Goal: Use online tool/utility: Utilize a website feature to perform a specific function

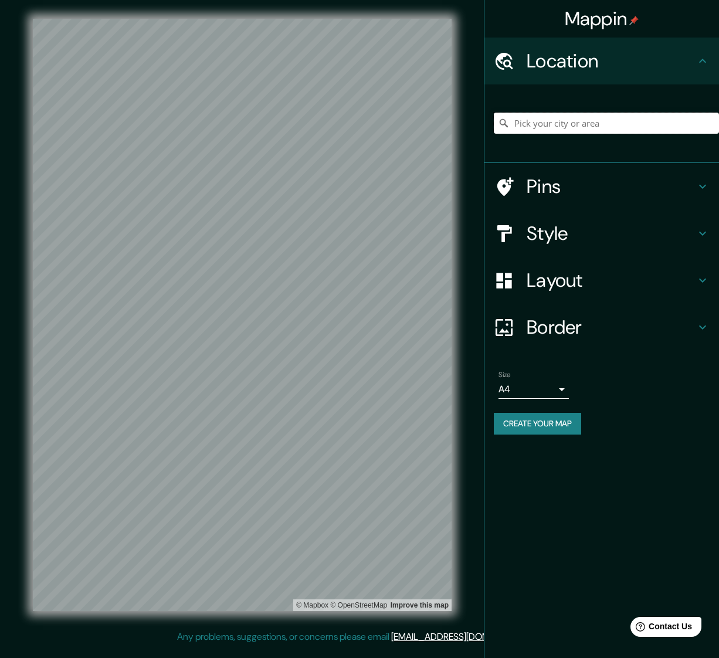
click at [599, 124] on input "Pick your city or area" at bounding box center [606, 123] width 225 height 21
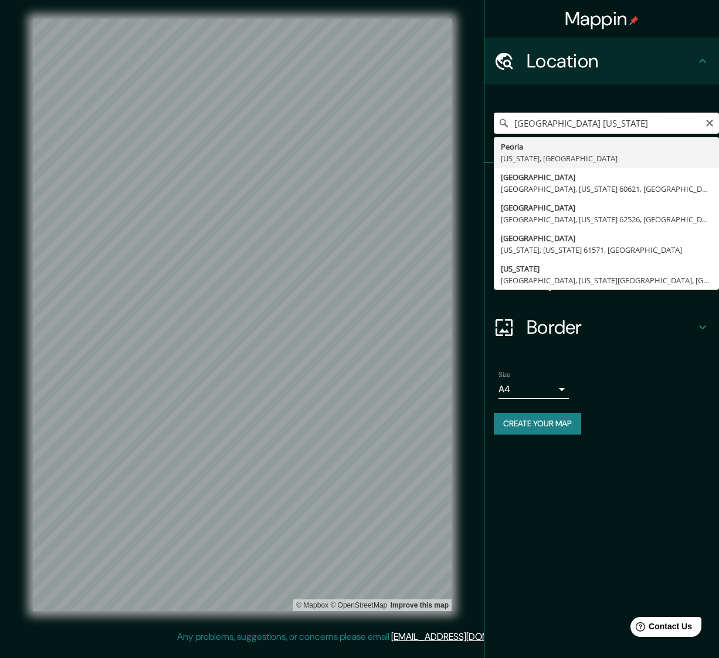
type input "[GEOGRAPHIC_DATA], [US_STATE], [GEOGRAPHIC_DATA]"
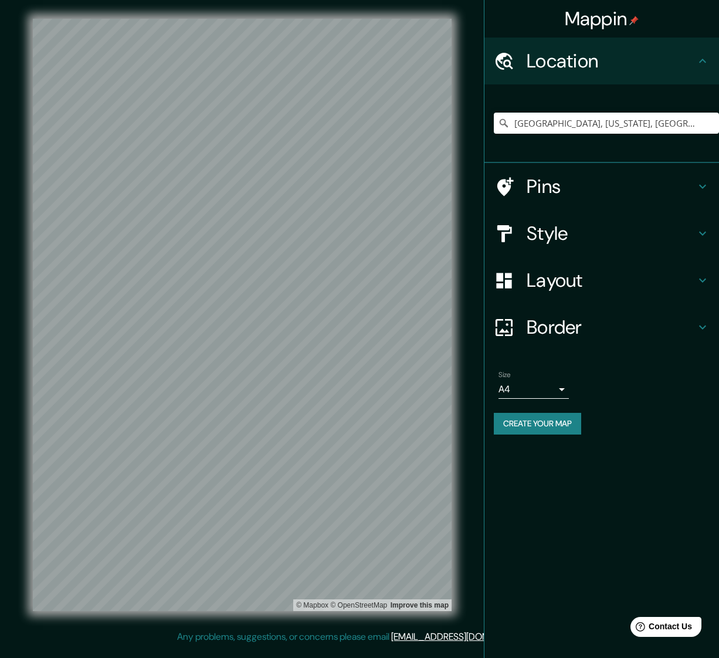
click at [702, 187] on icon at bounding box center [702, 187] width 7 height 4
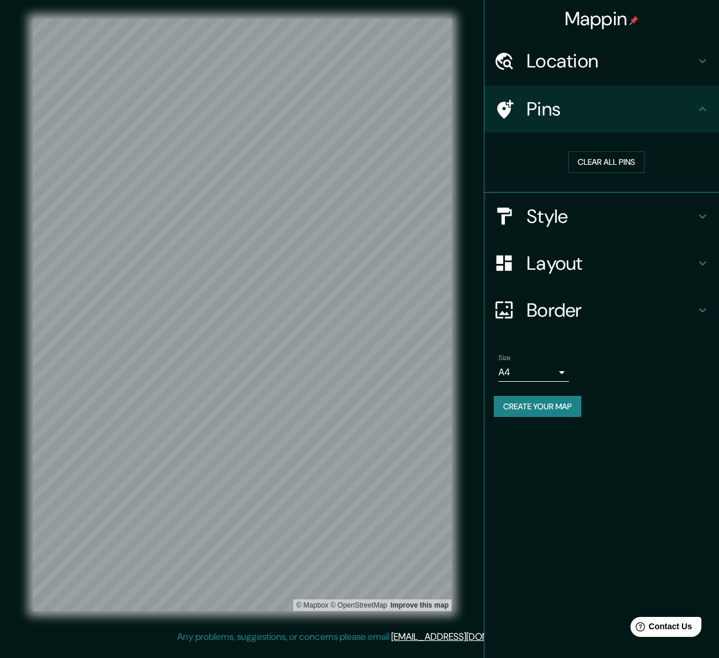
click at [703, 111] on icon at bounding box center [703, 109] width 14 height 14
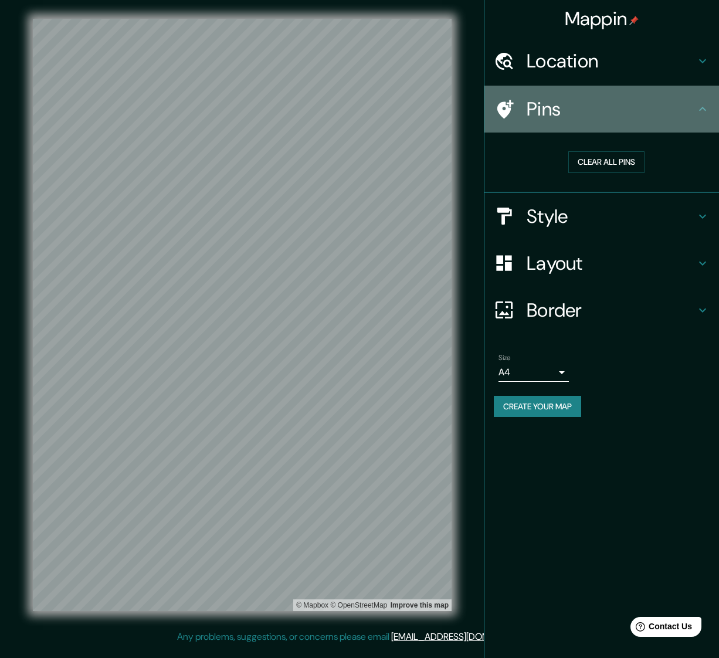
click at [705, 109] on icon at bounding box center [702, 109] width 7 height 4
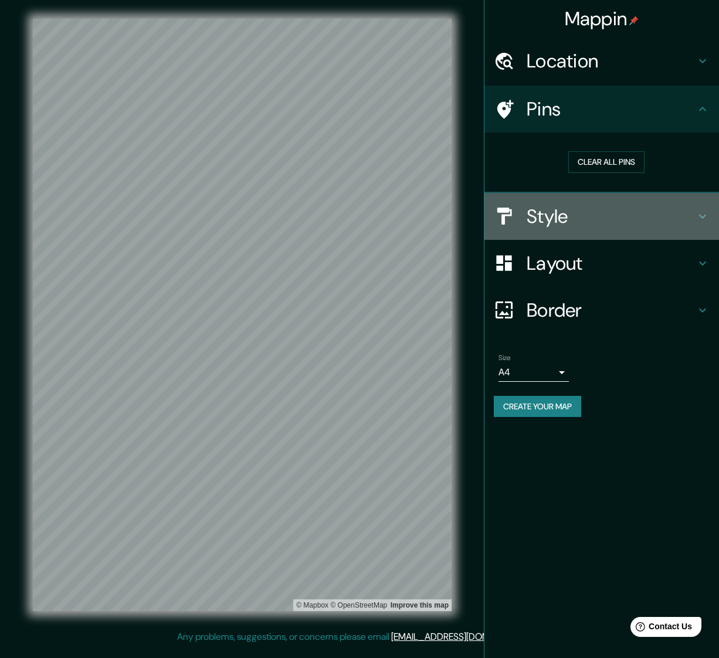
click at [703, 215] on icon at bounding box center [702, 216] width 7 height 4
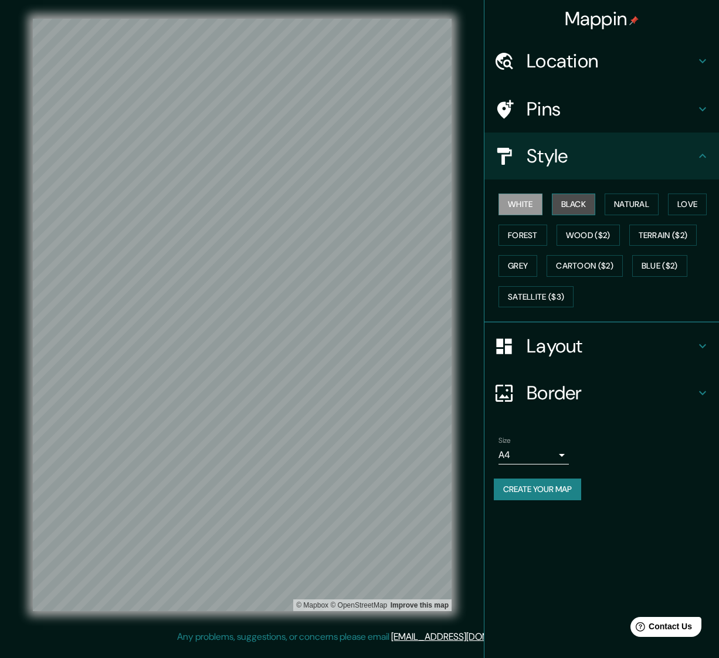
click at [566, 204] on button "Black" at bounding box center [574, 205] width 44 height 22
click at [517, 263] on button "Grey" at bounding box center [518, 266] width 39 height 22
click at [527, 234] on button "Forest" at bounding box center [523, 236] width 49 height 22
click at [522, 204] on button "White" at bounding box center [521, 205] width 44 height 22
drag, startPoint x: 583, startPoint y: 203, endPoint x: 600, endPoint y: 202, distance: 17.0
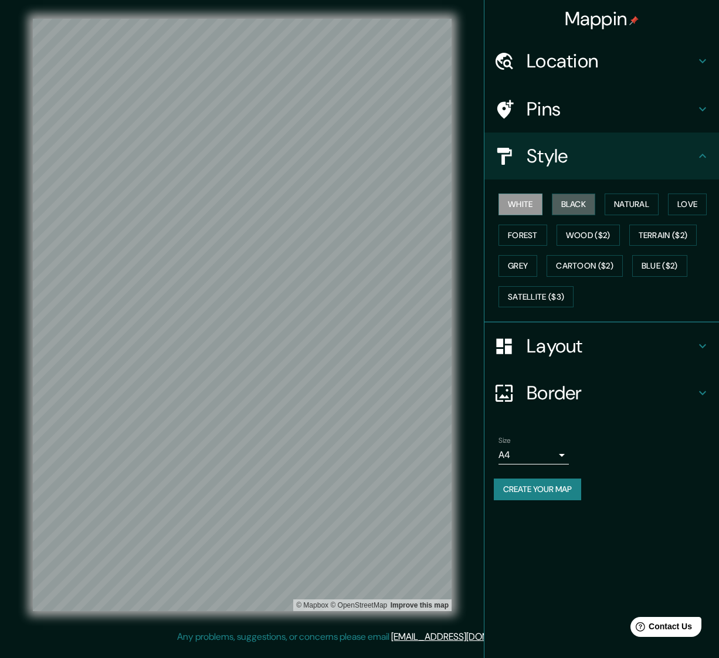
click at [583, 203] on button "Black" at bounding box center [574, 205] width 44 height 22
click at [637, 204] on button "Natural" at bounding box center [632, 205] width 54 height 22
click at [694, 205] on button "Love" at bounding box center [687, 205] width 39 height 22
click at [640, 204] on button "Natural" at bounding box center [632, 205] width 54 height 22
click at [580, 204] on button "Black" at bounding box center [574, 205] width 44 height 22
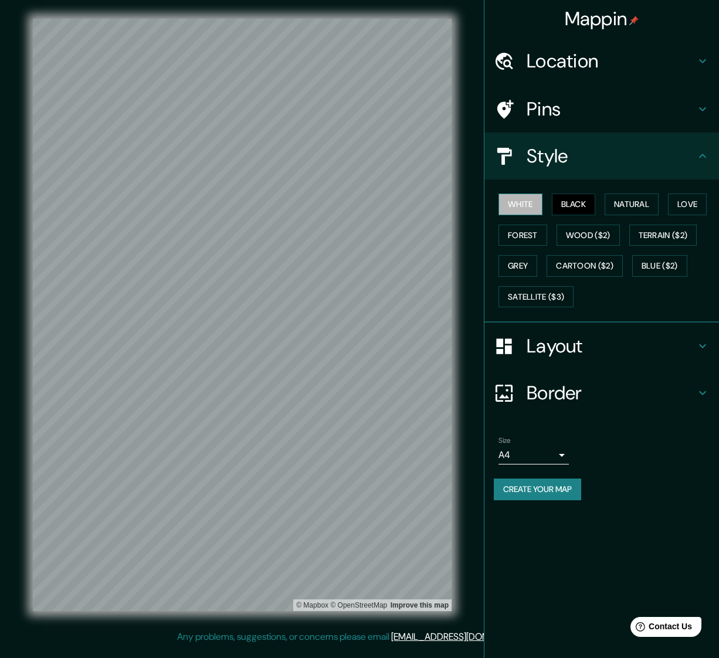
click at [526, 206] on button "White" at bounding box center [521, 205] width 44 height 22
click at [706, 344] on icon at bounding box center [702, 346] width 7 height 4
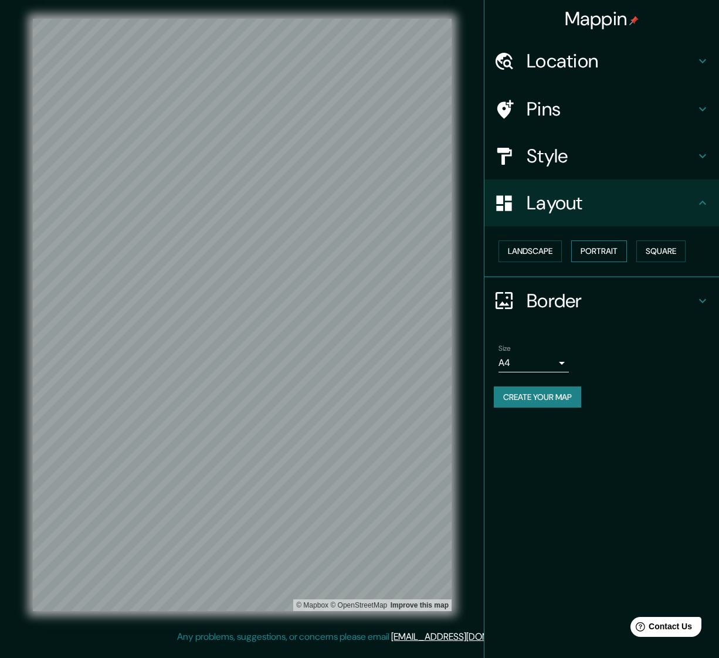
click at [610, 253] on button "Portrait" at bounding box center [599, 252] width 56 height 22
click at [546, 252] on button "Landscape" at bounding box center [530, 252] width 63 height 22
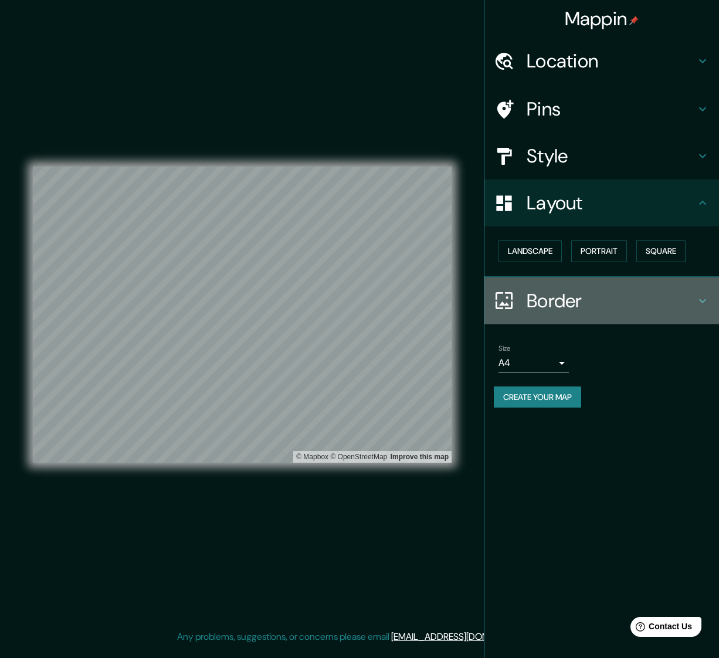
click at [702, 298] on icon at bounding box center [703, 301] width 14 height 14
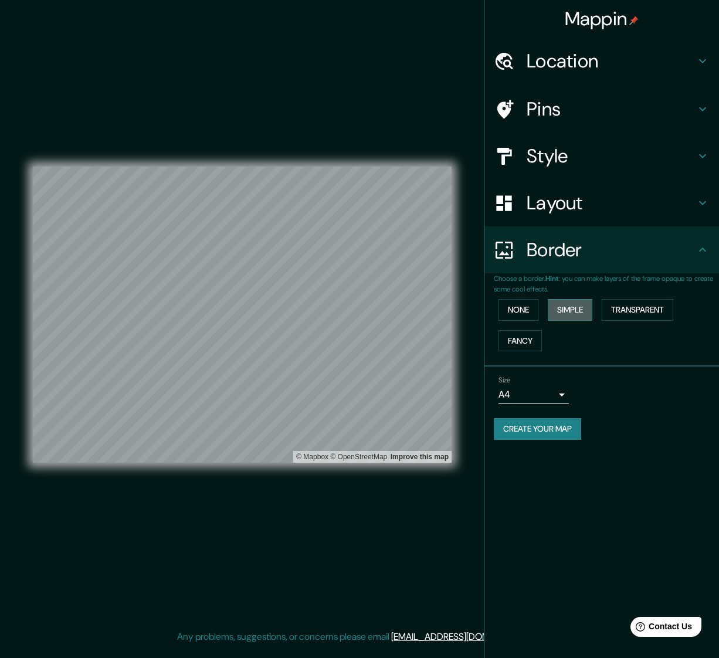
click at [573, 307] on button "Simple" at bounding box center [570, 310] width 45 height 22
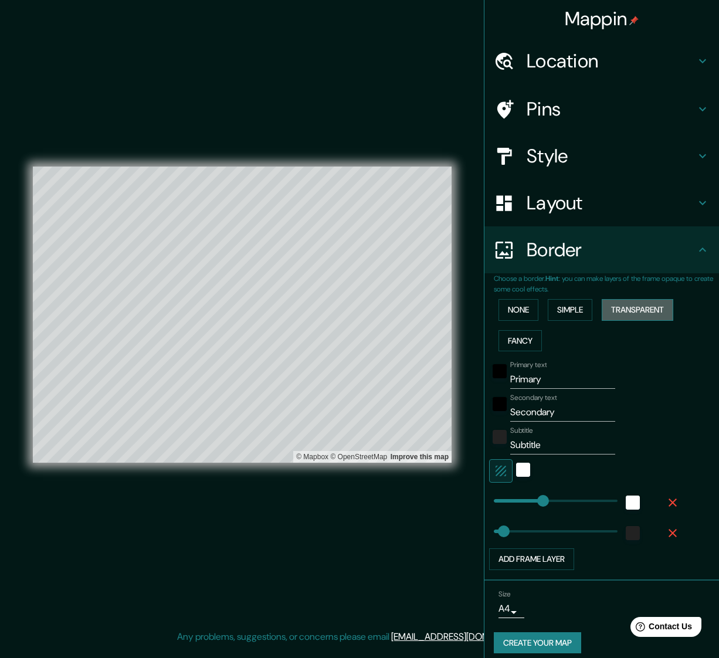
click at [646, 305] on button "Transparent" at bounding box center [638, 310] width 72 height 22
click at [520, 337] on button "Fancy" at bounding box center [520, 341] width 43 height 22
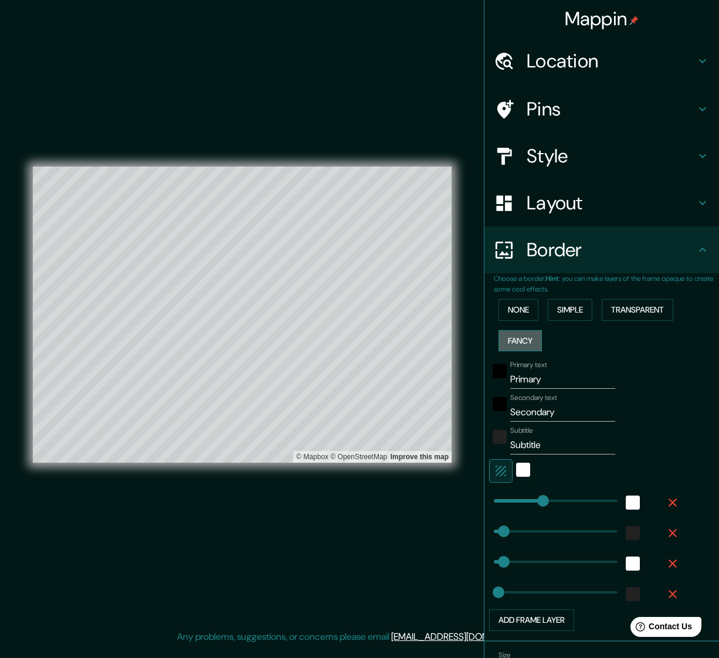
click at [520, 337] on button "Fancy" at bounding box center [520, 341] width 43 height 22
type input "286"
type input "57"
type input "29"
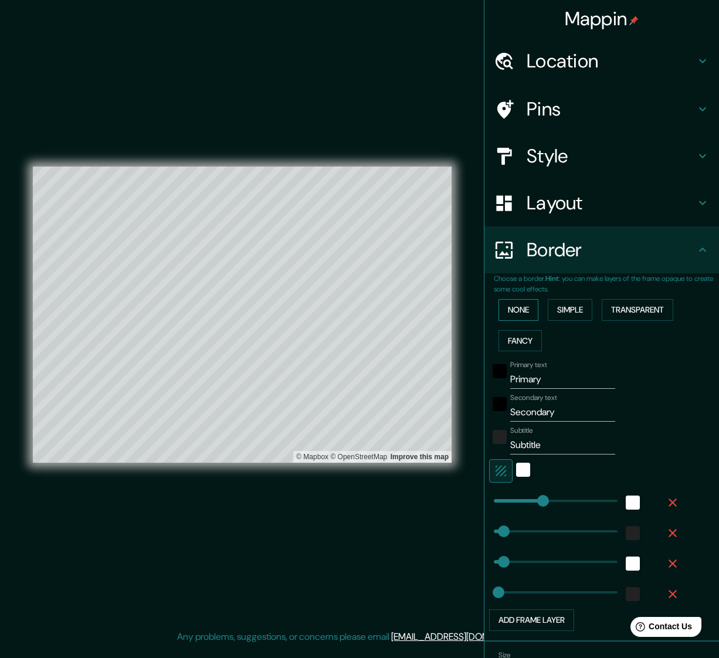
click at [525, 306] on button "None" at bounding box center [519, 310] width 40 height 22
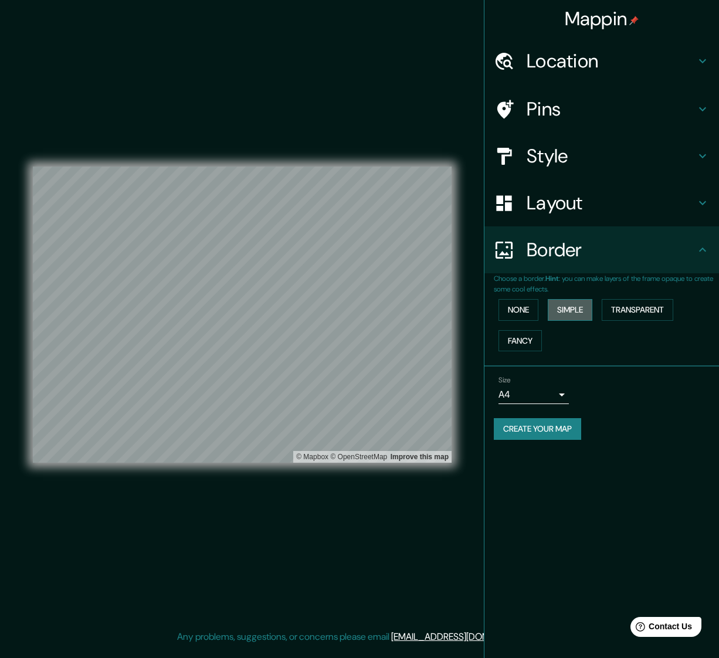
click at [580, 305] on button "Simple" at bounding box center [570, 310] width 45 height 22
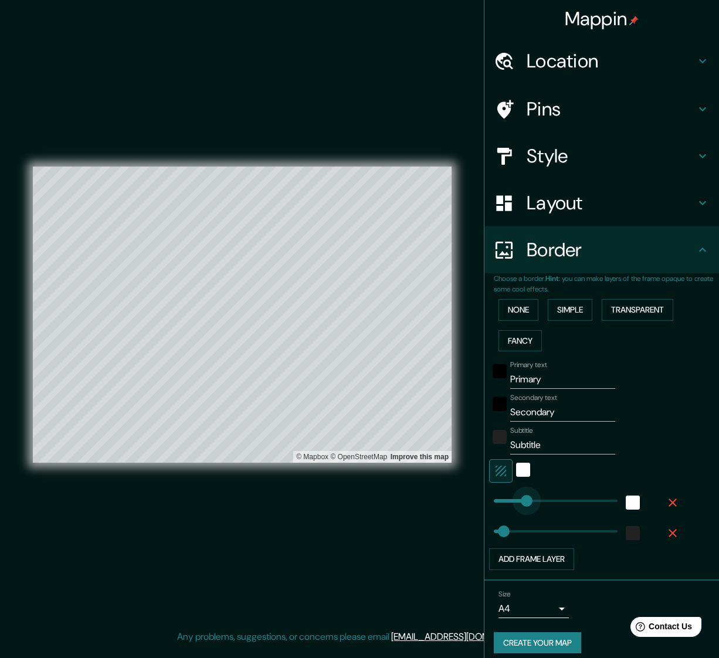
type input "237"
click at [509, 471] on button "button" at bounding box center [500, 470] width 23 height 23
type input "57"
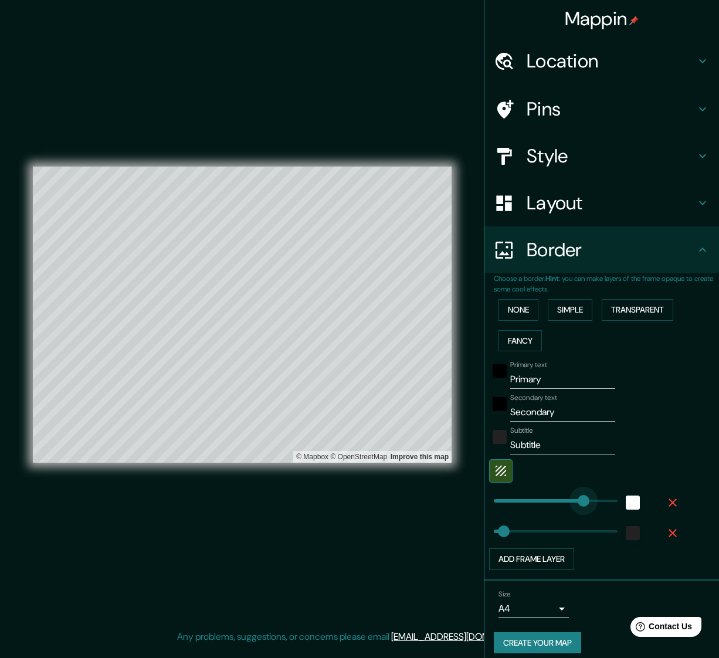
type input "556"
type input "57"
drag, startPoint x: 534, startPoint y: 497, endPoint x: 590, endPoint y: 500, distance: 55.8
type input "98"
type input "57"
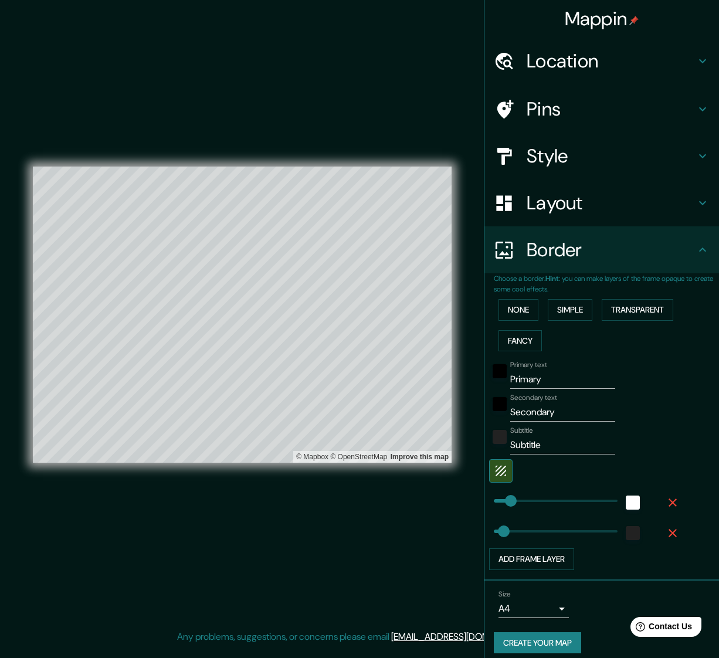
type input "98"
type input "559"
drag, startPoint x: 500, startPoint y: 527, endPoint x: 591, endPoint y: 530, distance: 91.0
type input "98"
type input "75"
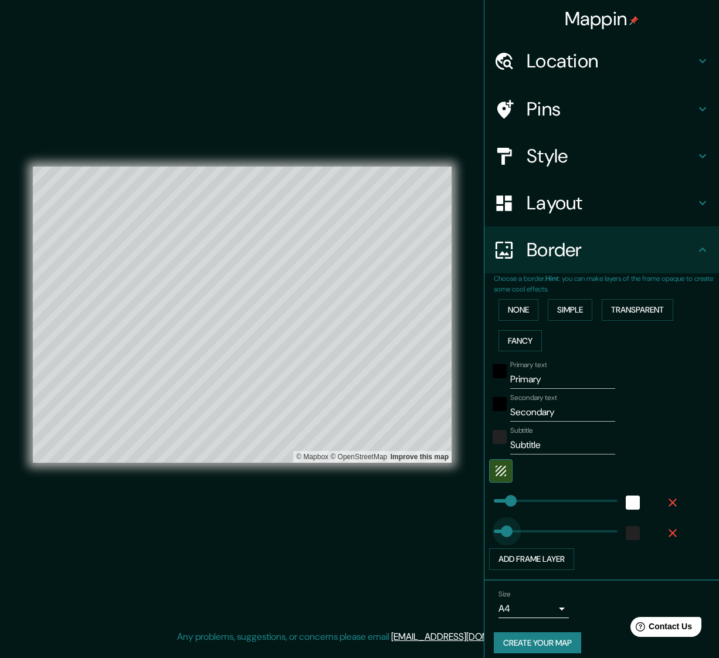
drag, startPoint x: 591, startPoint y: 530, endPoint x: 507, endPoint y: 527, distance: 84.0
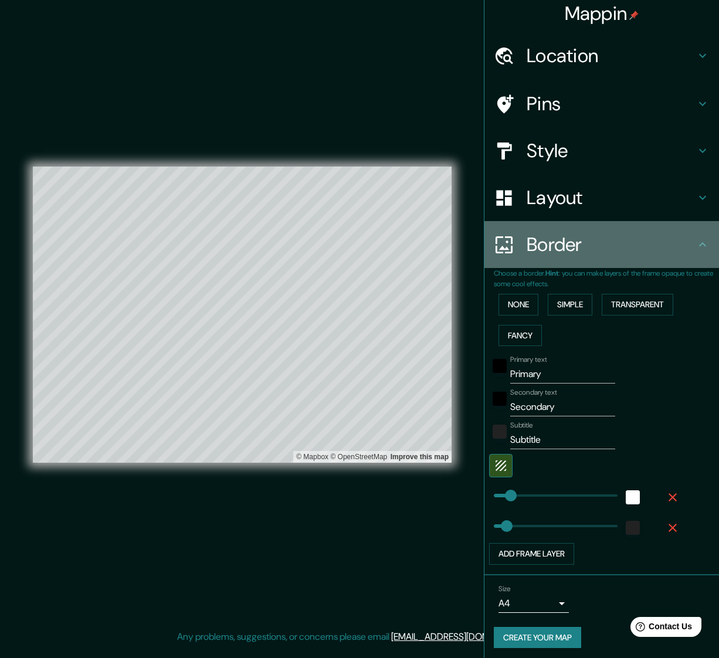
click at [705, 242] on icon at bounding box center [702, 244] width 7 height 4
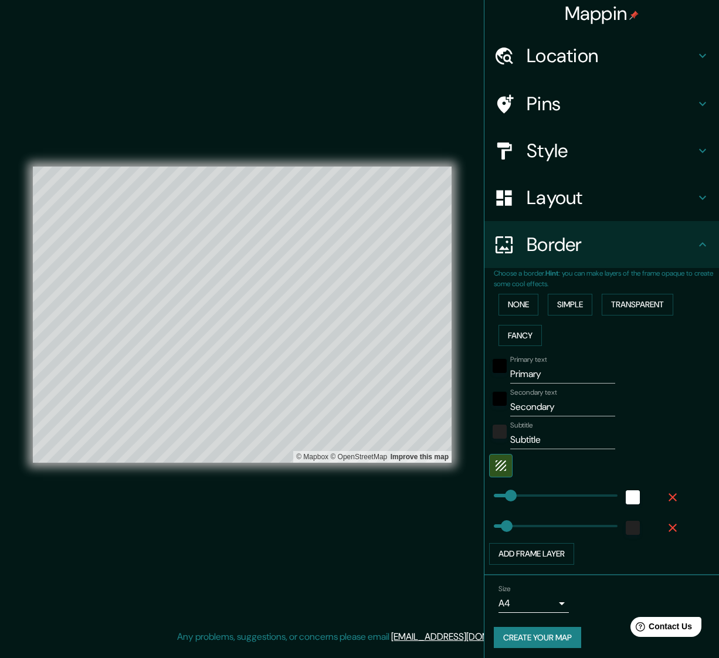
click at [703, 242] on icon at bounding box center [702, 244] width 7 height 4
click at [645, 195] on h4 "Layout" at bounding box center [611, 197] width 169 height 23
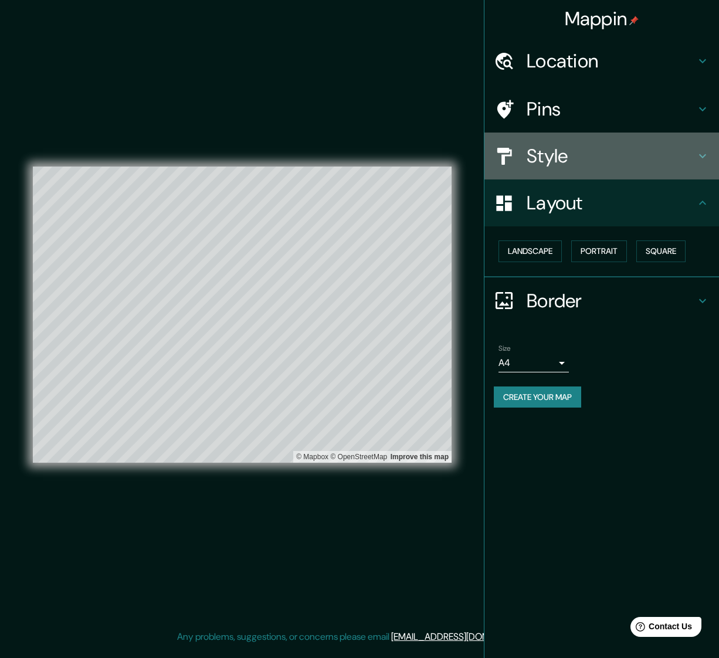
click at [574, 157] on h4 "Style" at bounding box center [611, 155] width 169 height 23
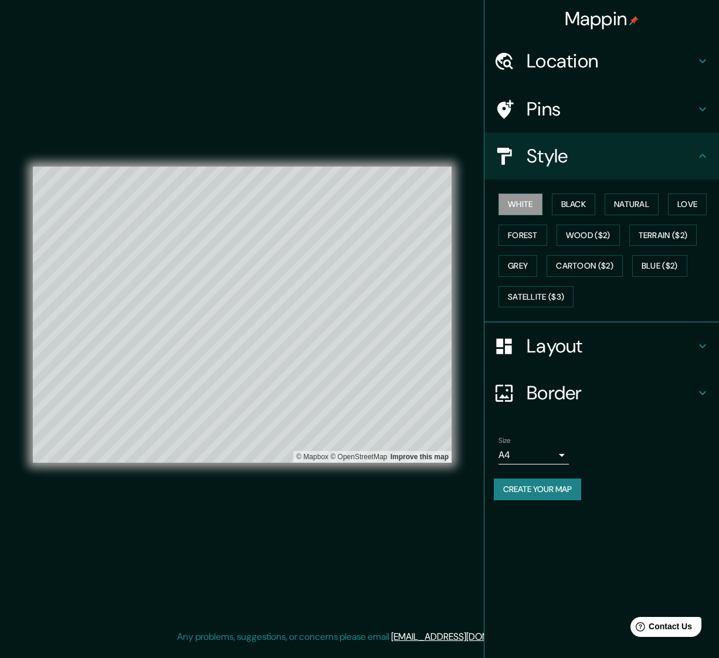
click at [566, 111] on h4 "Pins" at bounding box center [611, 108] width 169 height 23
type input "98"
